Goal: Information Seeking & Learning: Learn about a topic

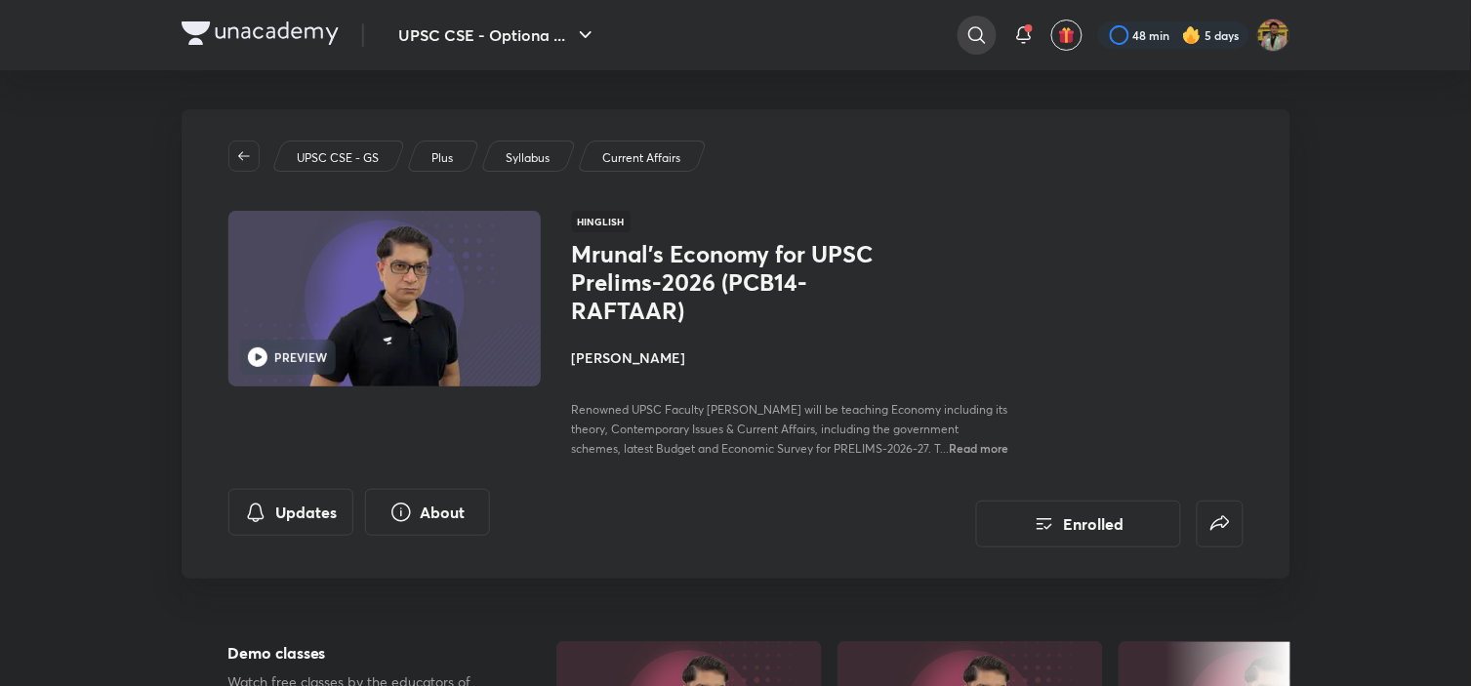
click at [965, 32] on icon at bounding box center [976, 34] width 23 height 23
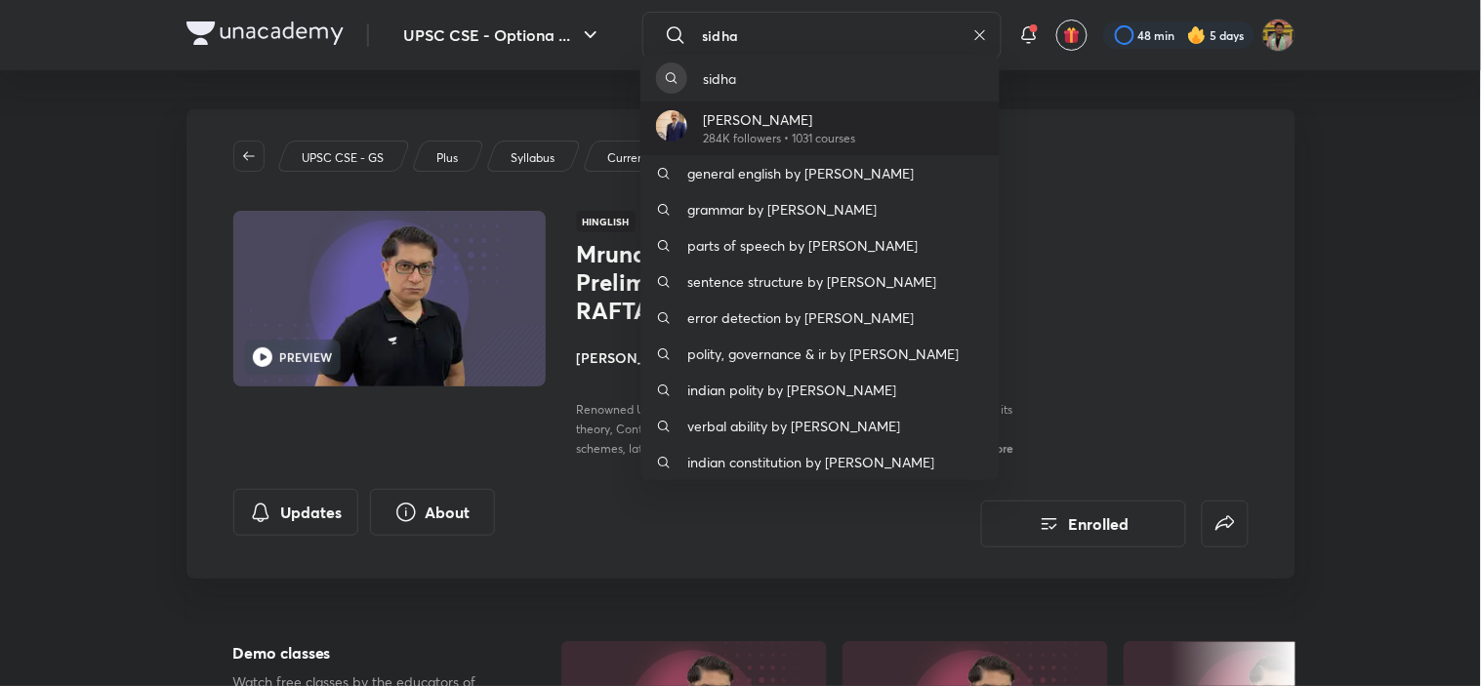
type input "sidha"
click at [825, 140] on p "284K followers • 1031 courses" at bounding box center [779, 139] width 152 height 18
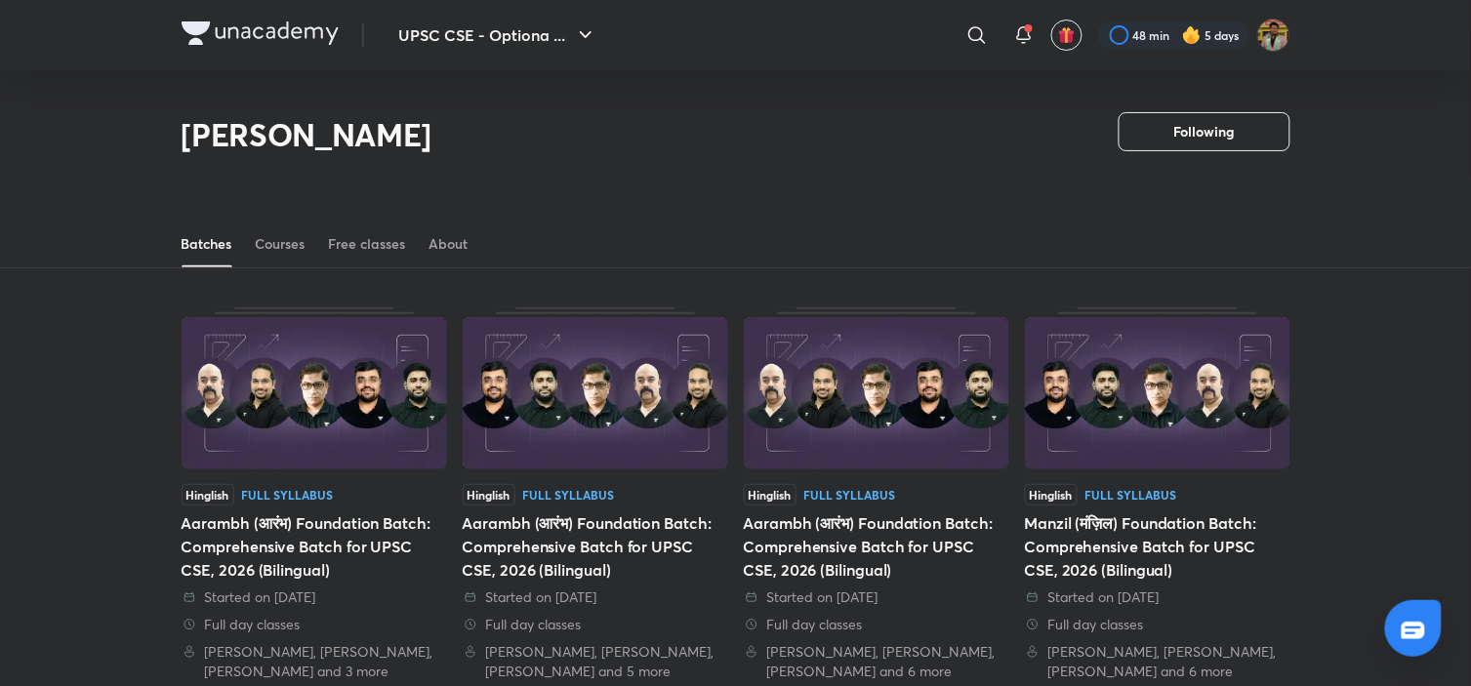
scroll to position [86, 0]
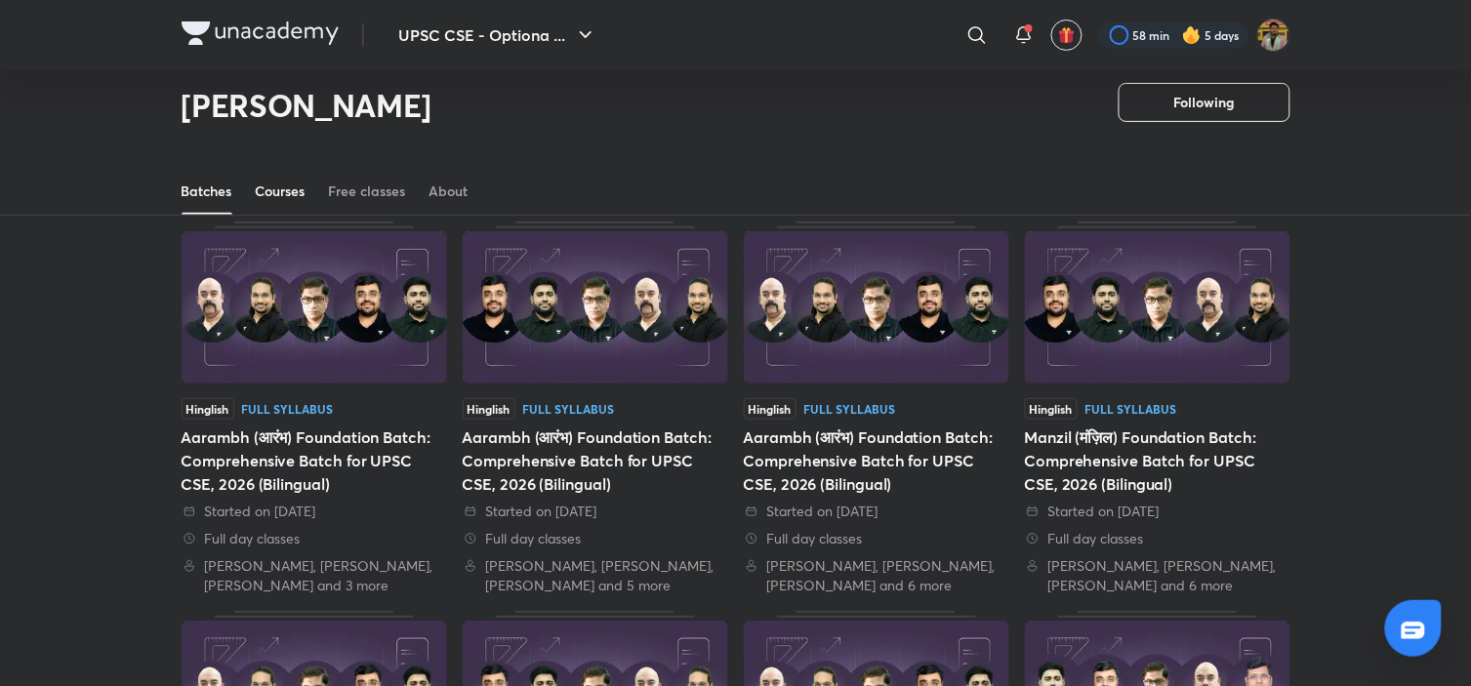
click at [277, 197] on div "Courses" at bounding box center [281, 192] width 50 height 20
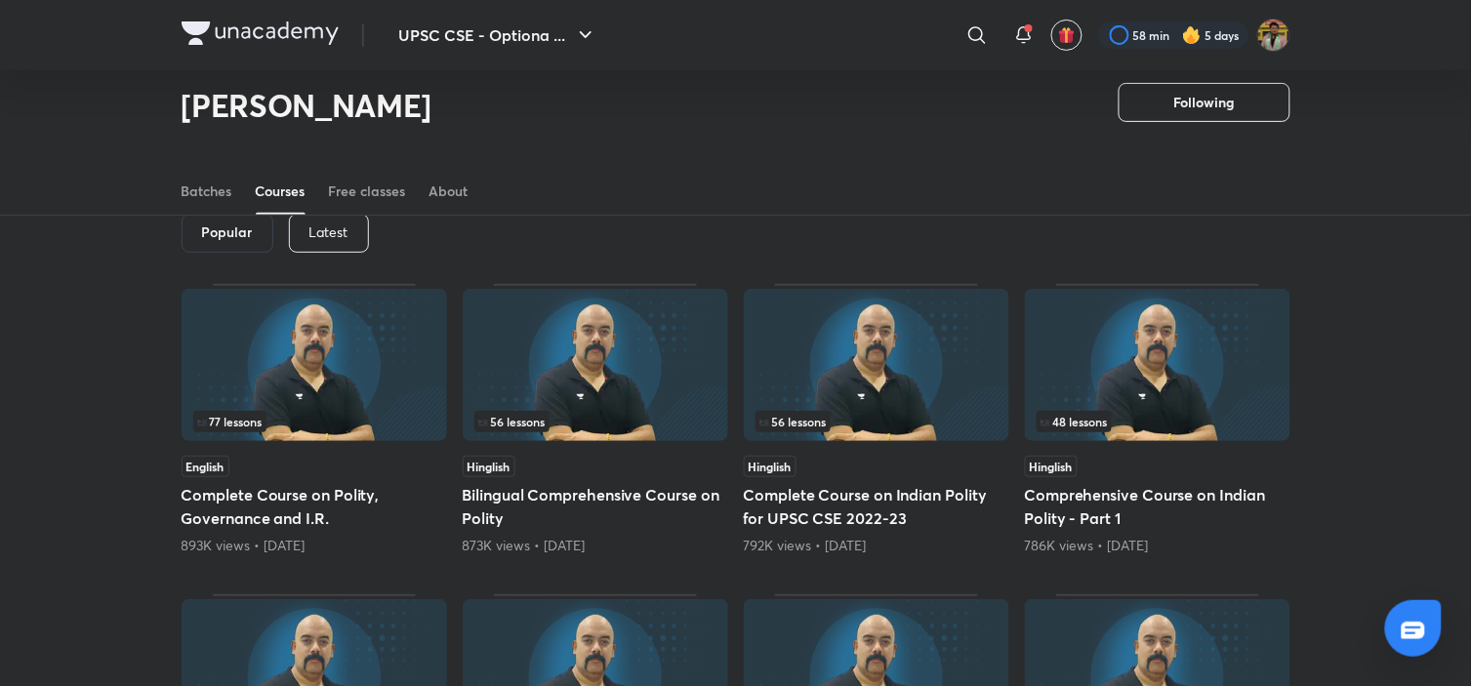
click at [340, 226] on p "Latest" at bounding box center [328, 232] width 39 height 16
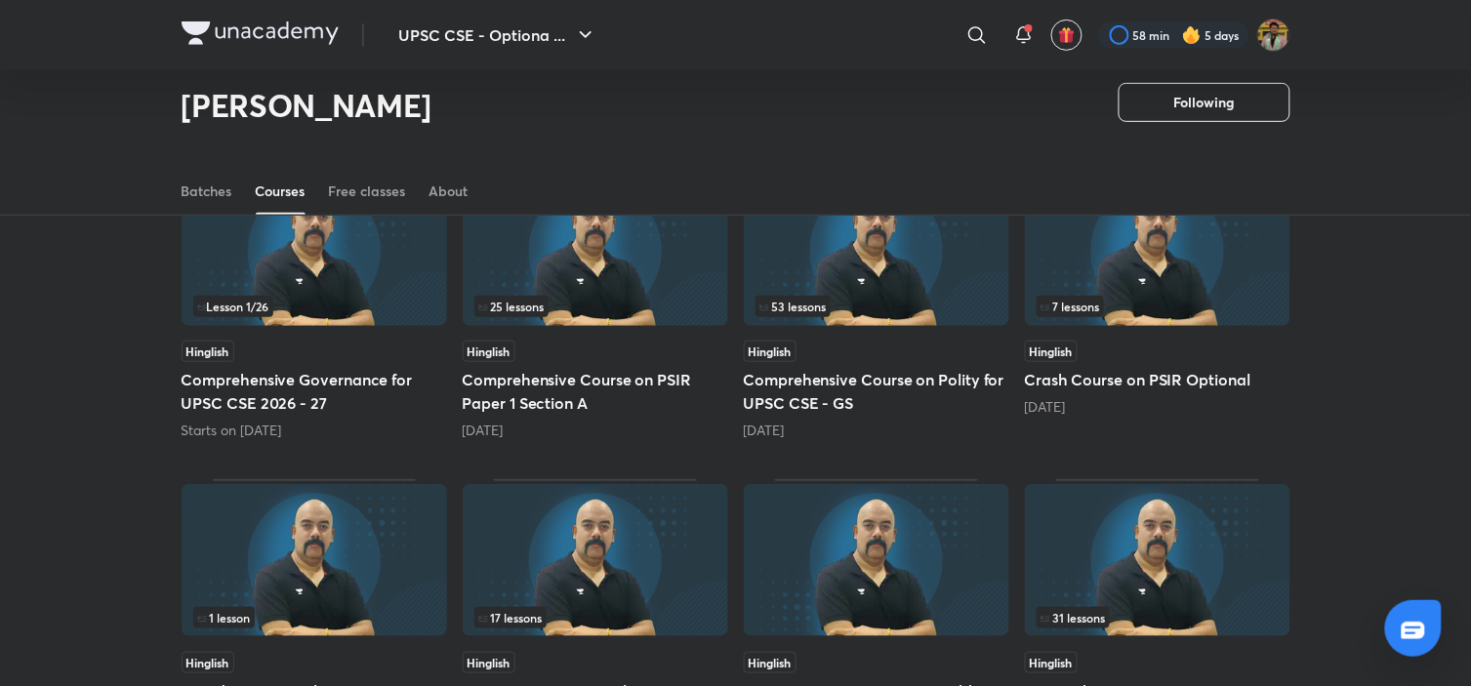
scroll to position [202, 0]
click at [847, 295] on div "53 lessons" at bounding box center [876, 305] width 242 height 21
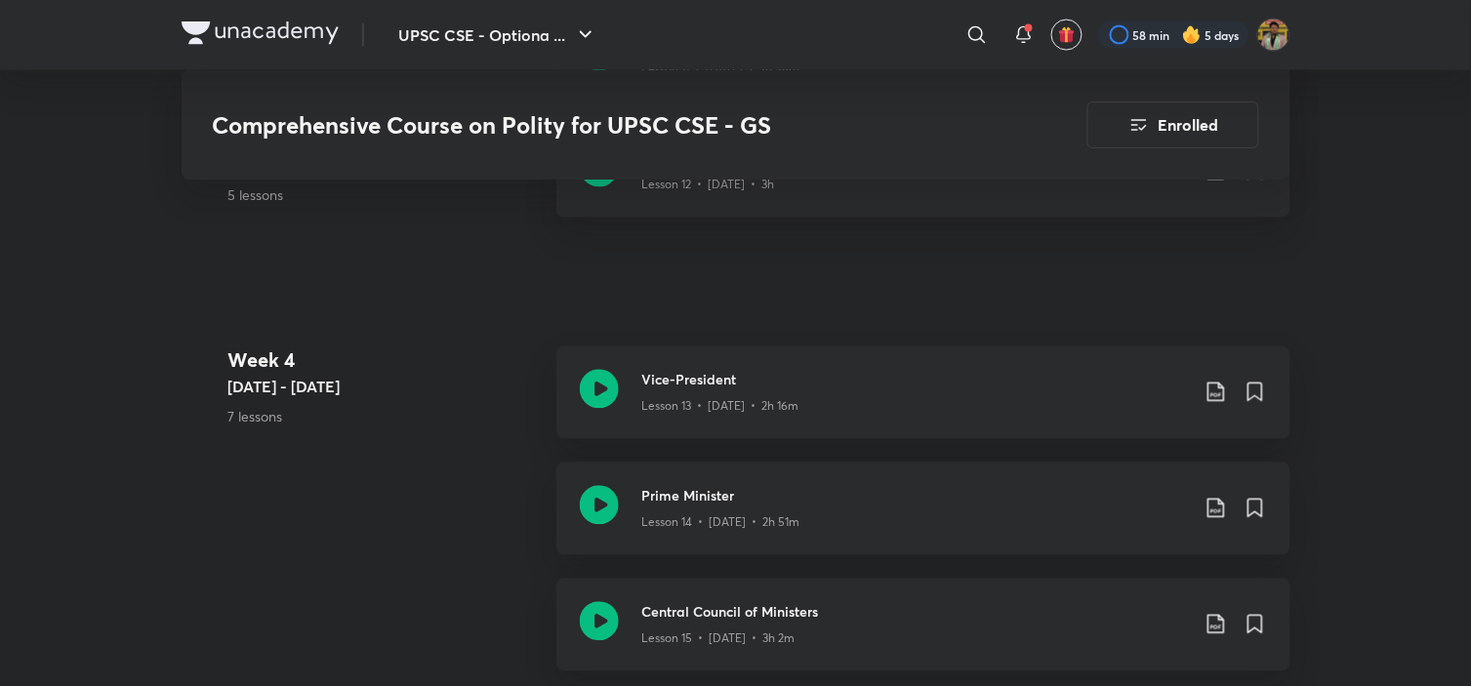
scroll to position [2706, 0]
click at [823, 508] on div "Lesson 14 • [DATE] • 2h 51m" at bounding box center [915, 520] width 547 height 25
